Goal: Information Seeking & Learning: Stay updated

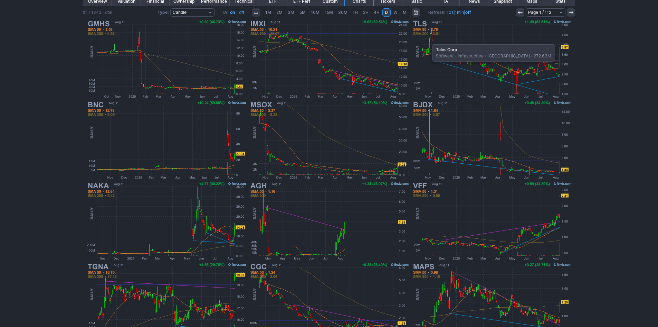
scroll to position [73, 0]
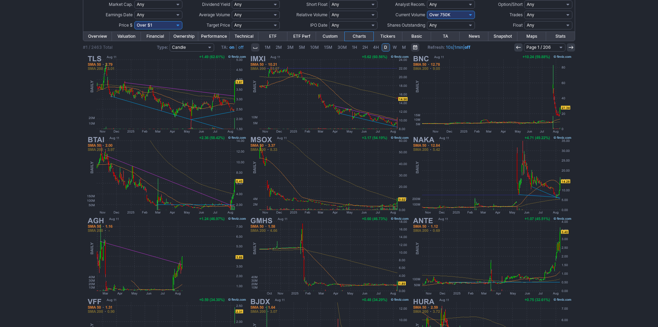
scroll to position [73, 0]
